Goal: Information Seeking & Learning: Learn about a topic

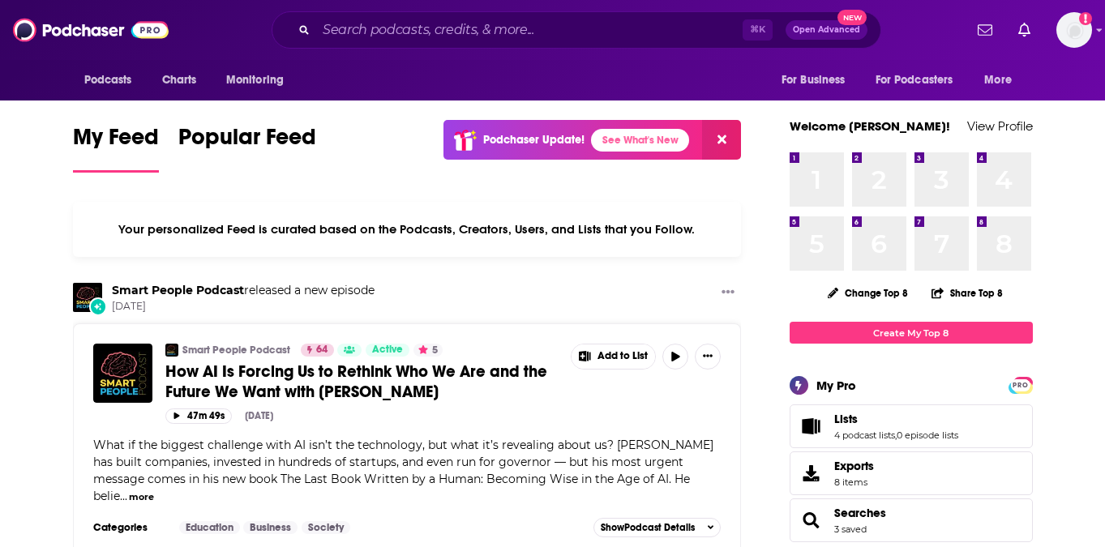
click at [566, 48] on div "⌘ K Open Advanced New" at bounding box center [577, 29] width 610 height 37
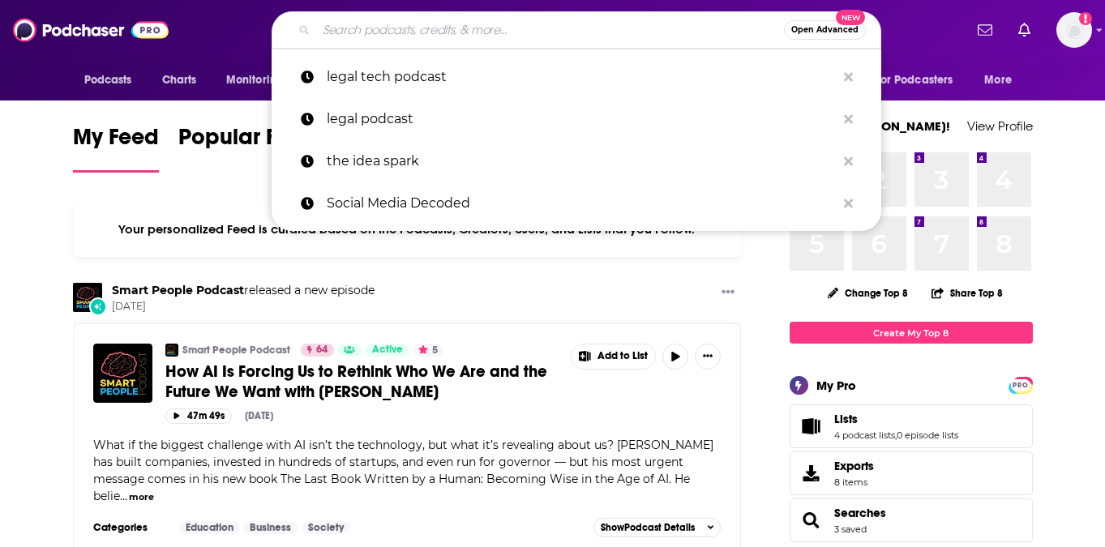
click at [566, 24] on input "Search podcasts, credits, & more..." at bounding box center [550, 30] width 468 height 26
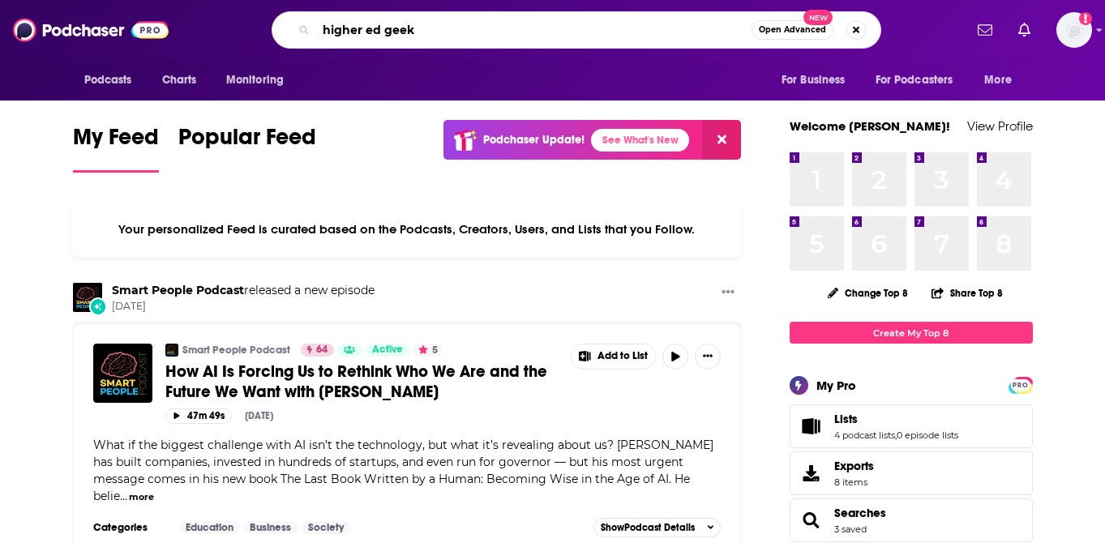
type input "higher ed geek"
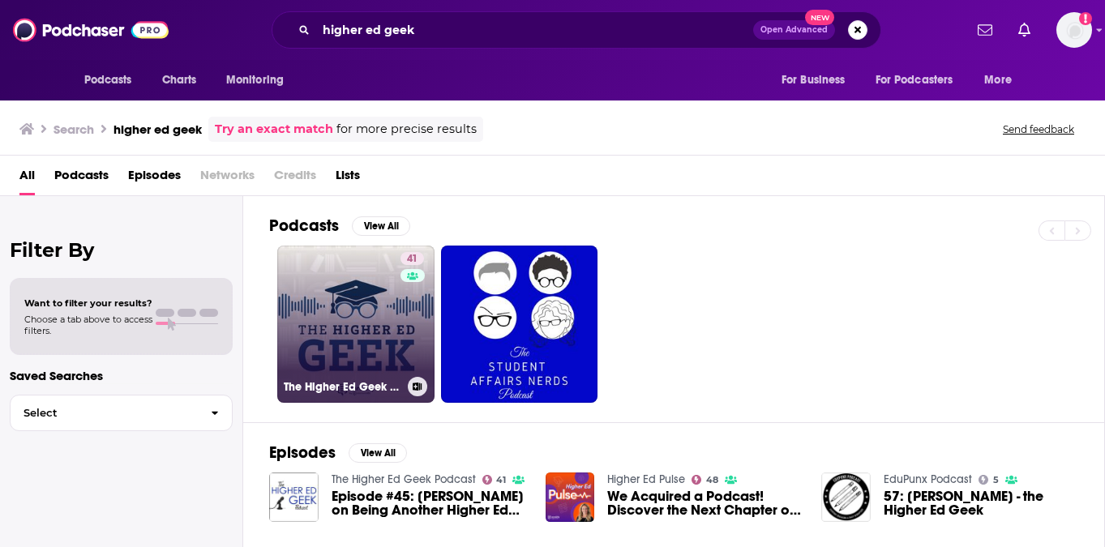
click at [333, 369] on link "41 The Higher Ed Geek Podcast" at bounding box center [355, 324] width 157 height 157
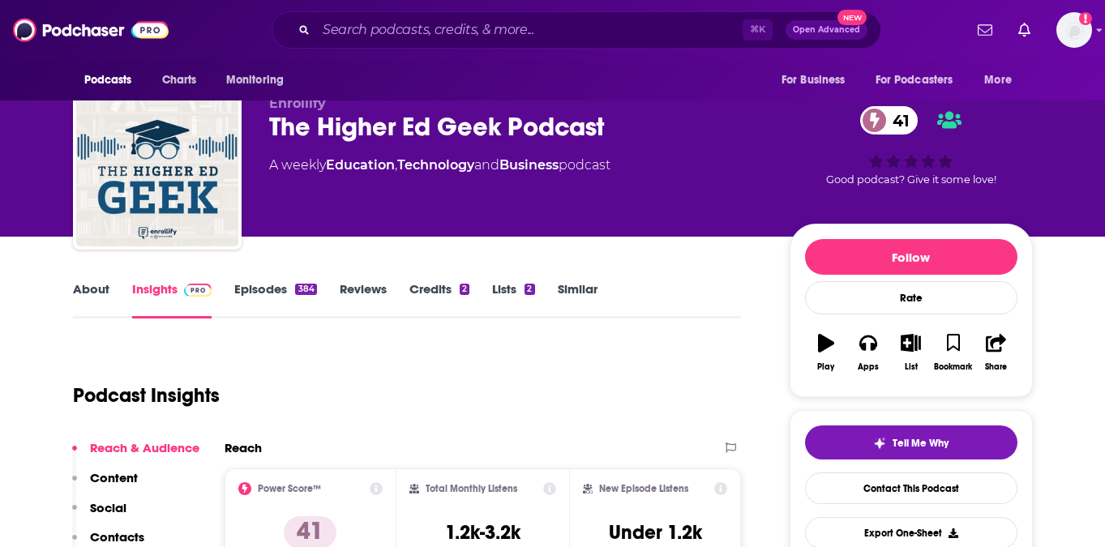
scroll to position [27, 0]
